Goal: Task Accomplishment & Management: Use online tool/utility

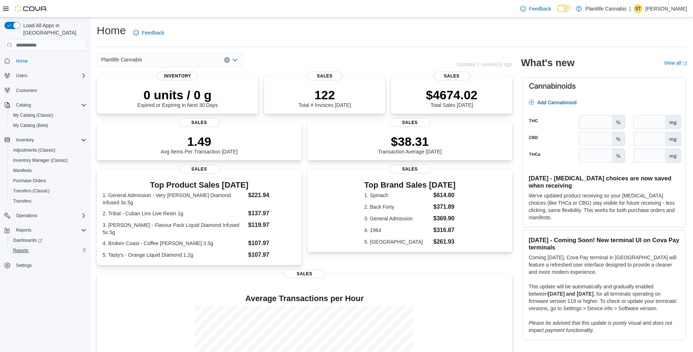
click at [20, 247] on span "Reports" at bounding box center [20, 250] width 15 height 9
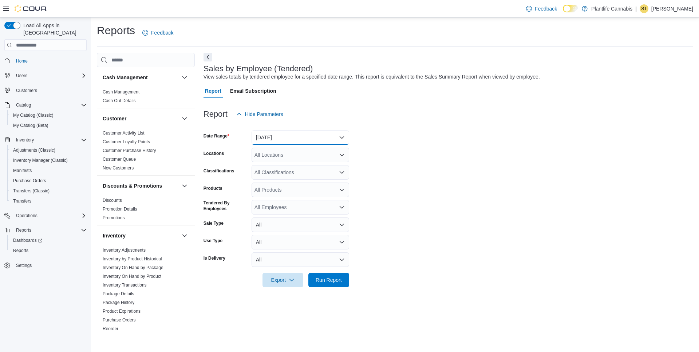
click at [294, 142] on button "[DATE]" at bounding box center [300, 137] width 98 height 15
click at [279, 169] on span "[DATE]" at bounding box center [304, 166] width 83 height 9
click at [278, 157] on div "All Locations" at bounding box center [300, 155] width 98 height 15
type input "***"
click at [302, 180] on span "Edmonton - [GEOGRAPHIC_DATA] South" at bounding box center [318, 177] width 95 height 7
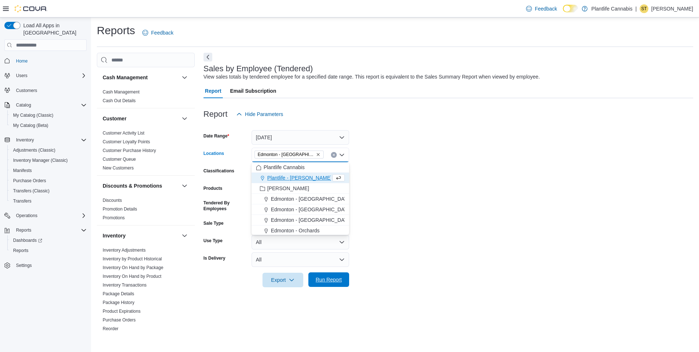
click at [336, 277] on span "Run Report" at bounding box center [329, 279] width 26 height 7
